Goal: Information Seeking & Learning: Check status

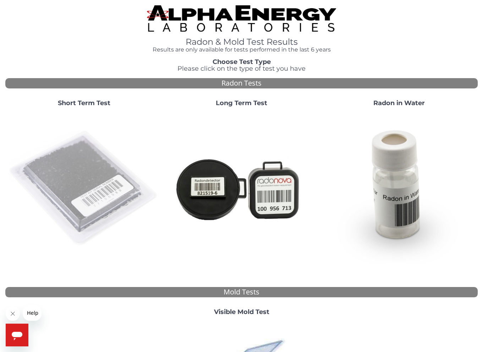
click at [58, 170] on img at bounding box center [84, 189] width 152 height 152
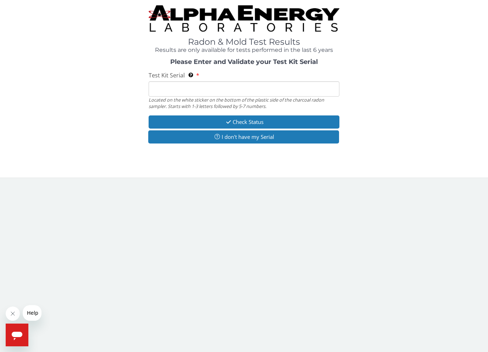
click at [238, 89] on input "Test Kit Serial Located on the white sticker on the bottom of the plastic side …" at bounding box center [244, 88] width 191 height 15
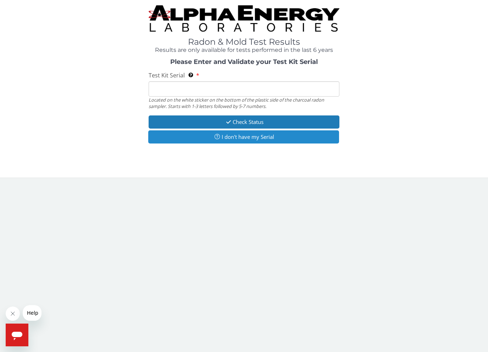
click at [250, 141] on button "I don't have my Serial" at bounding box center [243, 136] width 191 height 13
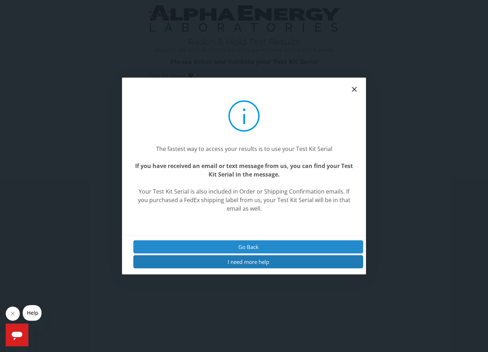
click at [234, 244] on button "Go Back" at bounding box center [248, 246] width 230 height 13
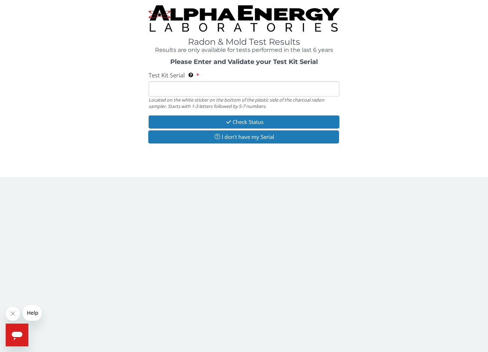
click at [224, 82] on input "Test Kit Serial Located on the white sticker on the bottom of the plastic side …" at bounding box center [244, 88] width 191 height 15
paste input "FE475687"
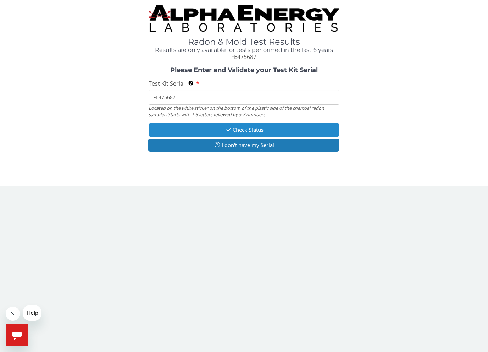
type input "FE475687"
click at [240, 125] on button "Check Status" at bounding box center [244, 129] width 191 height 13
